Goal: Book appointment/travel/reservation

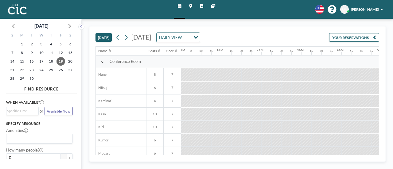
scroll to position [0, 340]
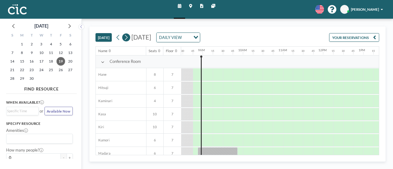
click at [129, 38] on button at bounding box center [126, 37] width 8 height 8
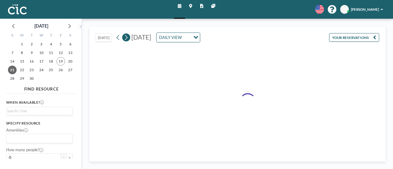
click at [129, 38] on button at bounding box center [126, 37] width 8 height 8
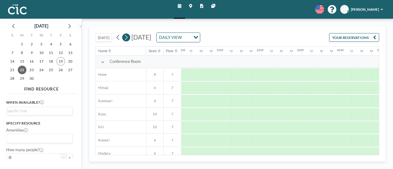
click at [129, 38] on button at bounding box center [126, 37] width 8 height 8
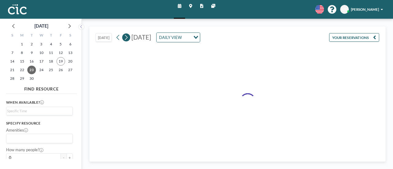
click at [129, 38] on button at bounding box center [126, 37] width 8 height 8
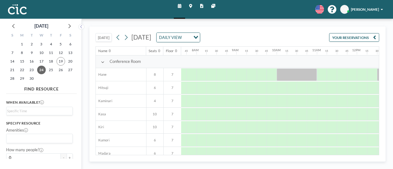
scroll to position [0, 309]
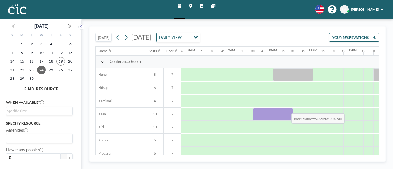
drag, startPoint x: 260, startPoint y: 114, endPoint x: 287, endPoint y: 108, distance: 27.7
click at [287, 108] on div at bounding box center [273, 114] width 40 height 13
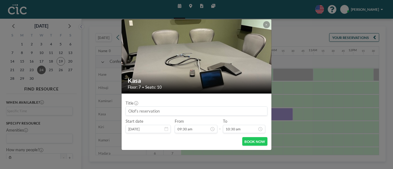
click at [192, 110] on input at bounding box center [196, 111] width 141 height 9
type input "R"
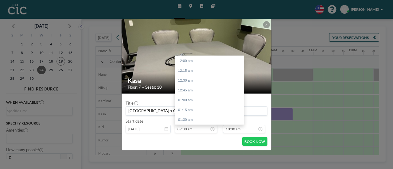
scroll to position [374, 0]
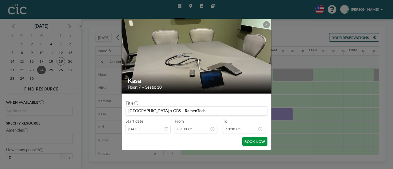
type input "[GEOGRAPHIC_DATA]ｘGBS　RamenTech"
click at [248, 142] on button "BOOK NOW" at bounding box center [254, 141] width 25 height 9
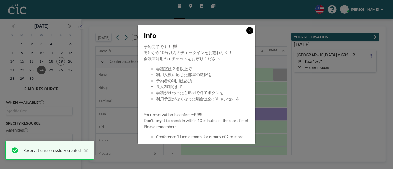
click at [248, 30] on button at bounding box center [249, 30] width 7 height 7
